Goal: Navigation & Orientation: Understand site structure

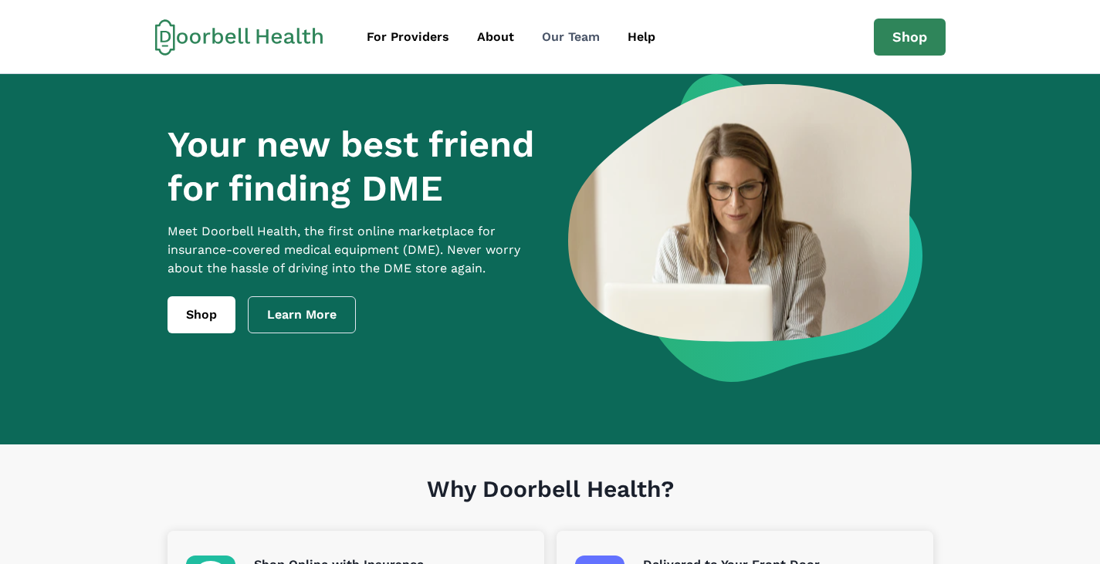
click at [574, 37] on div "Our Team" at bounding box center [571, 37] width 58 height 19
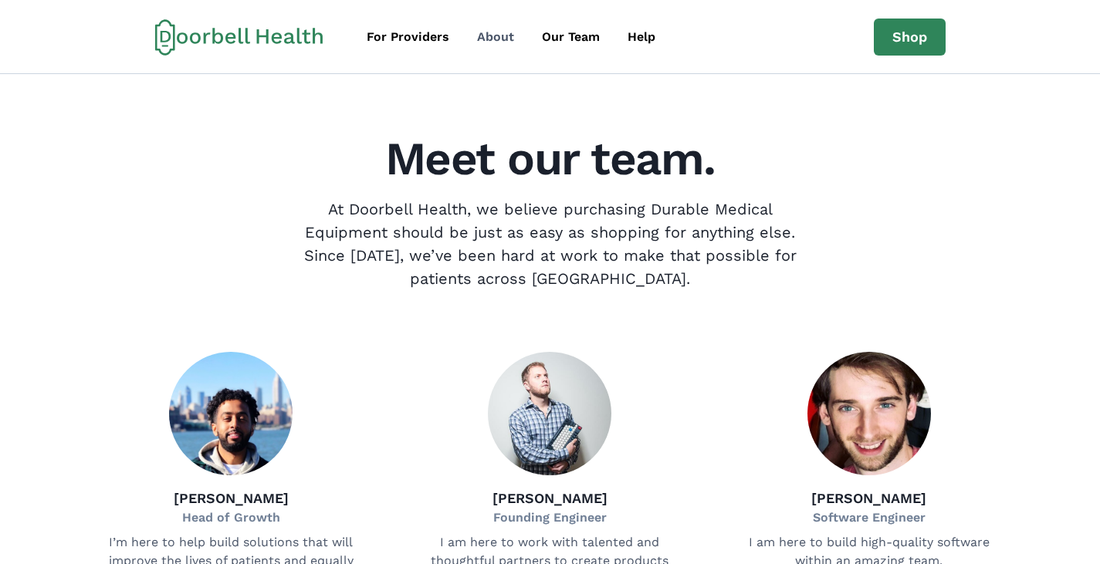
click at [494, 40] on div "About" at bounding box center [495, 37] width 37 height 19
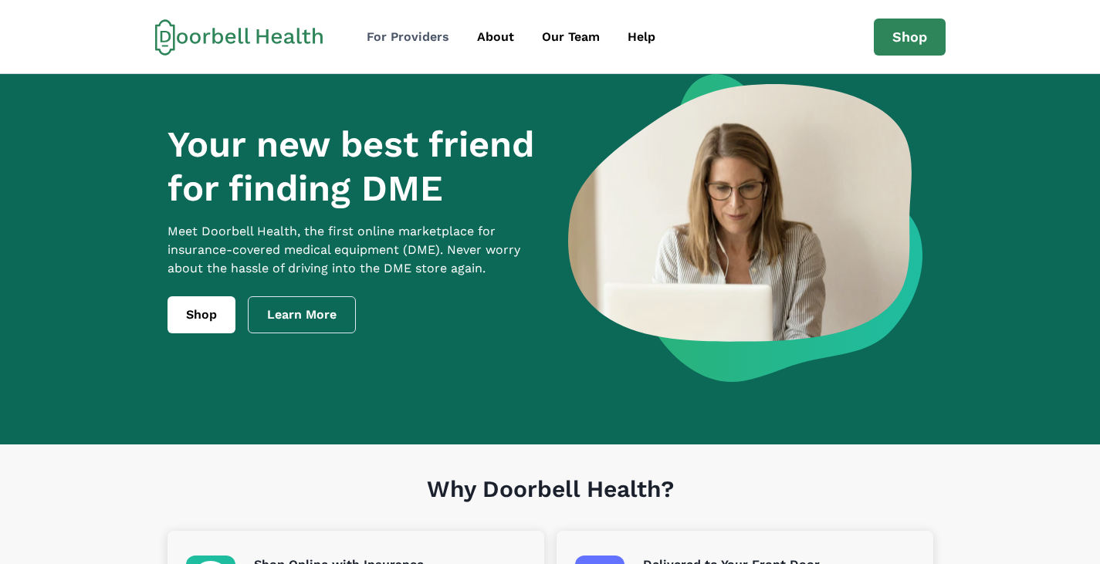
click at [408, 37] on div "For Providers" at bounding box center [408, 37] width 83 height 19
